Goal: Information Seeking & Learning: Compare options

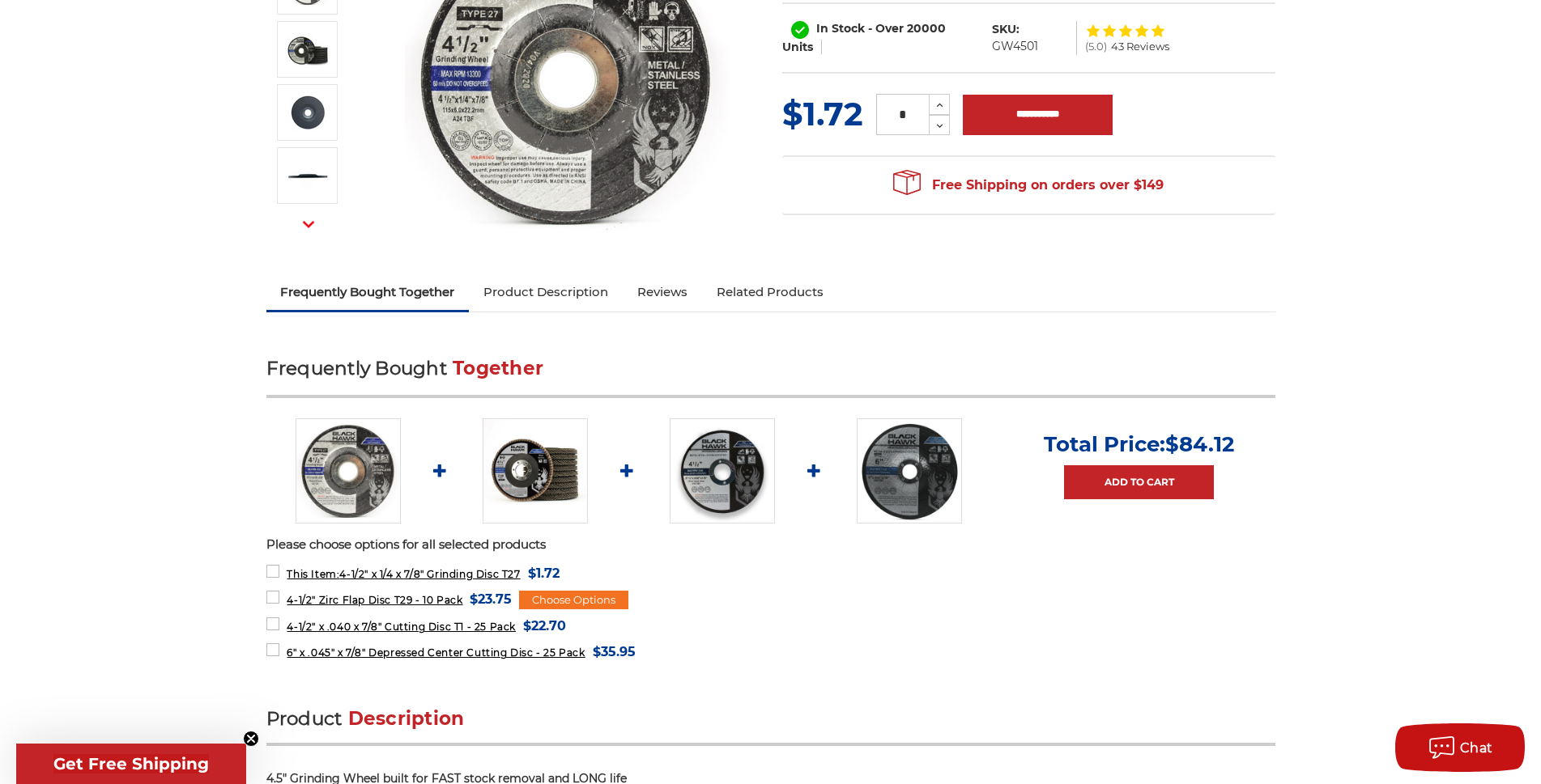
scroll to position [323, 0]
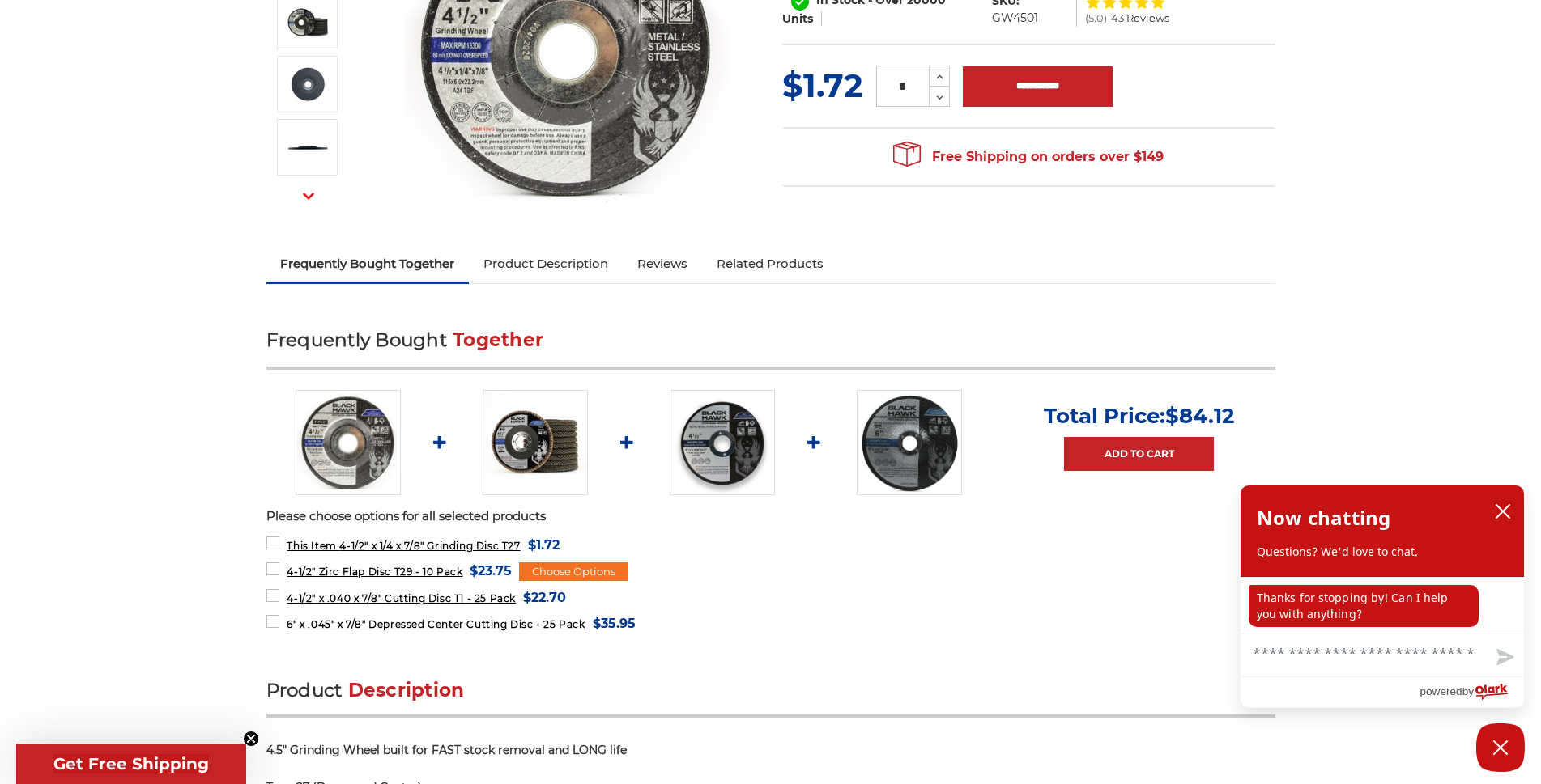
click at [526, 453] on img at bounding box center [535, 443] width 105 height 105
